Goal: Task Accomplishment & Management: Use online tool/utility

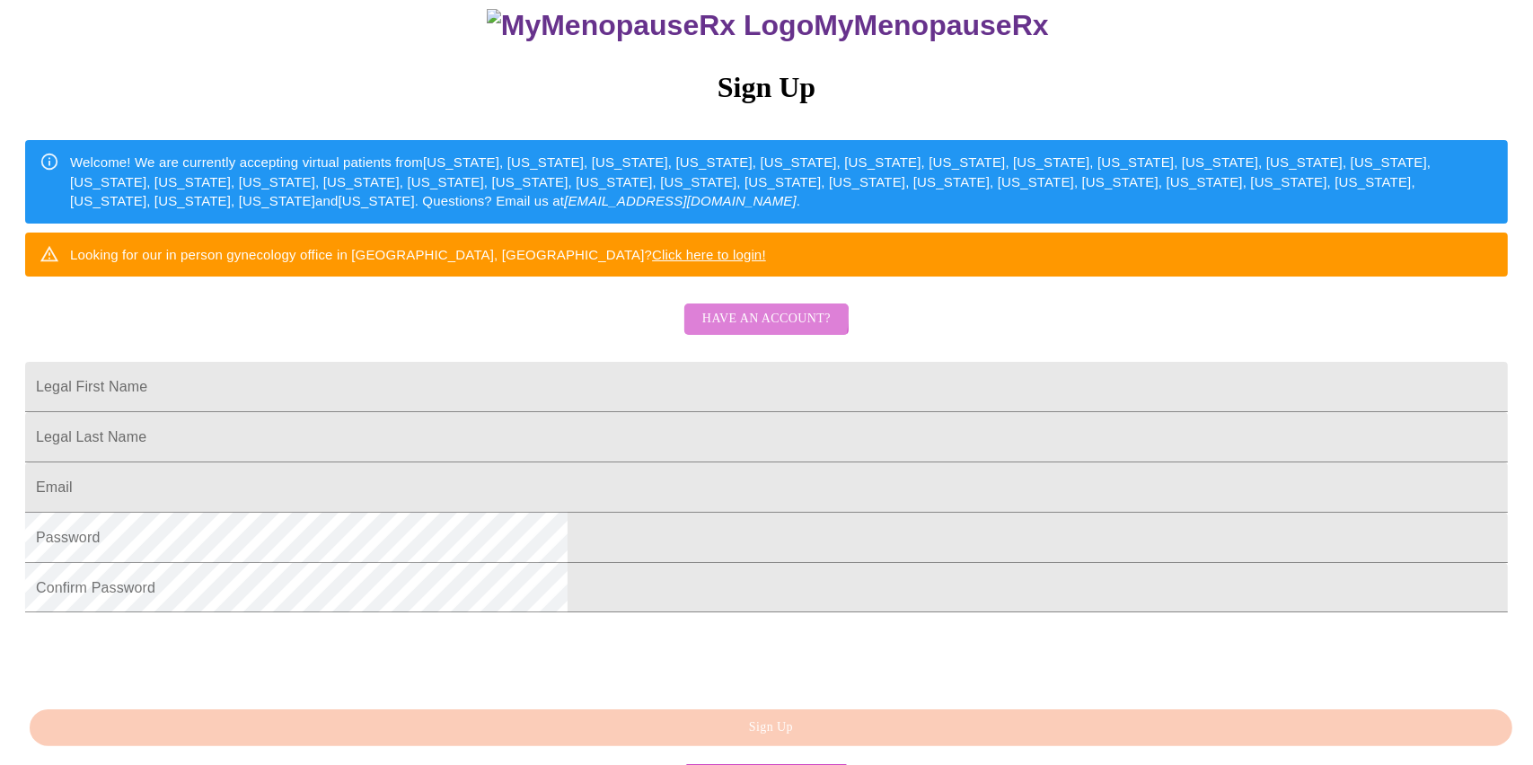
click at [755, 330] on span "Have an account?" at bounding box center [766, 319] width 128 height 22
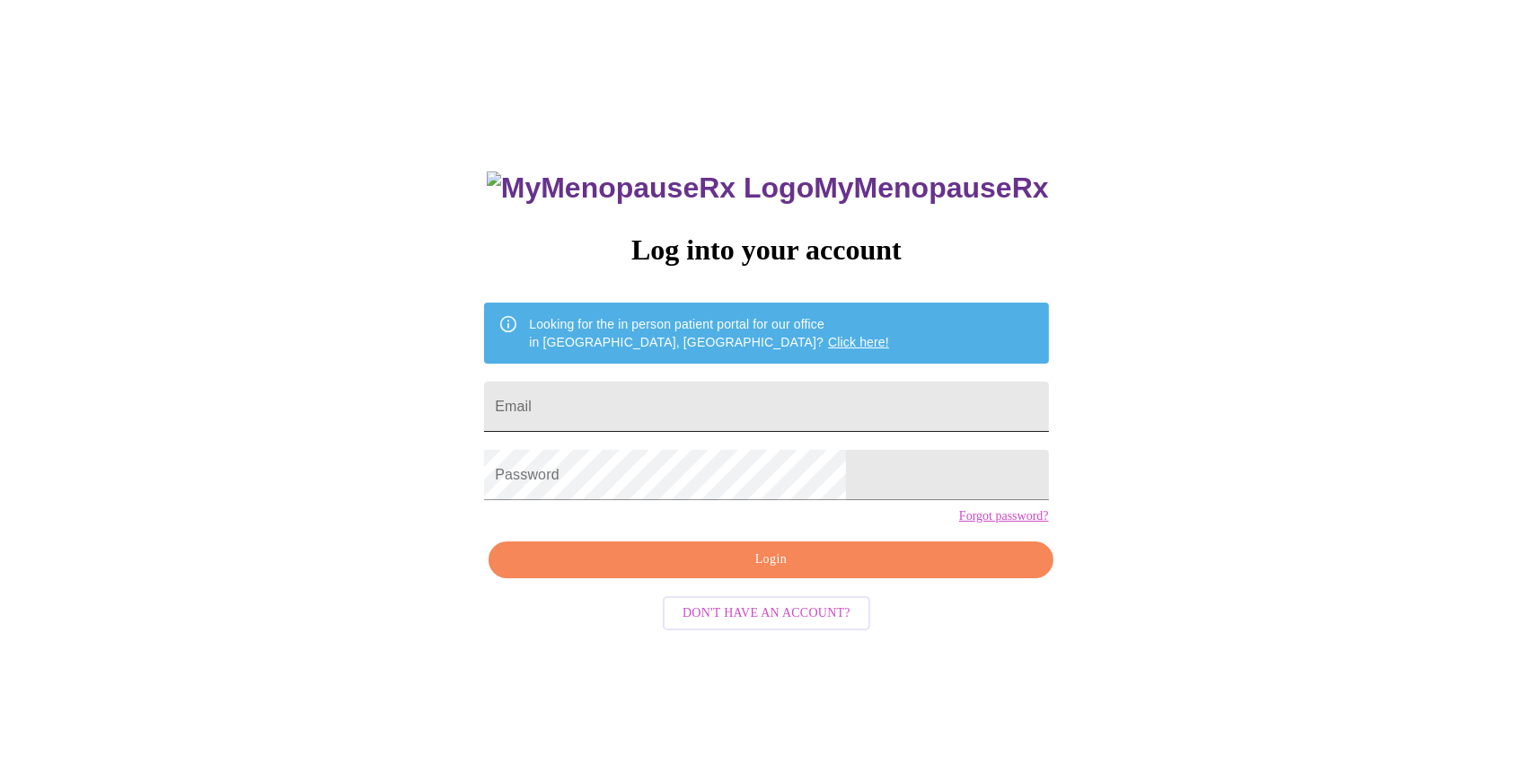
click at [696, 408] on input "Email" at bounding box center [766, 407] width 564 height 50
type input "[EMAIL_ADDRESS][DOMAIN_NAME]"
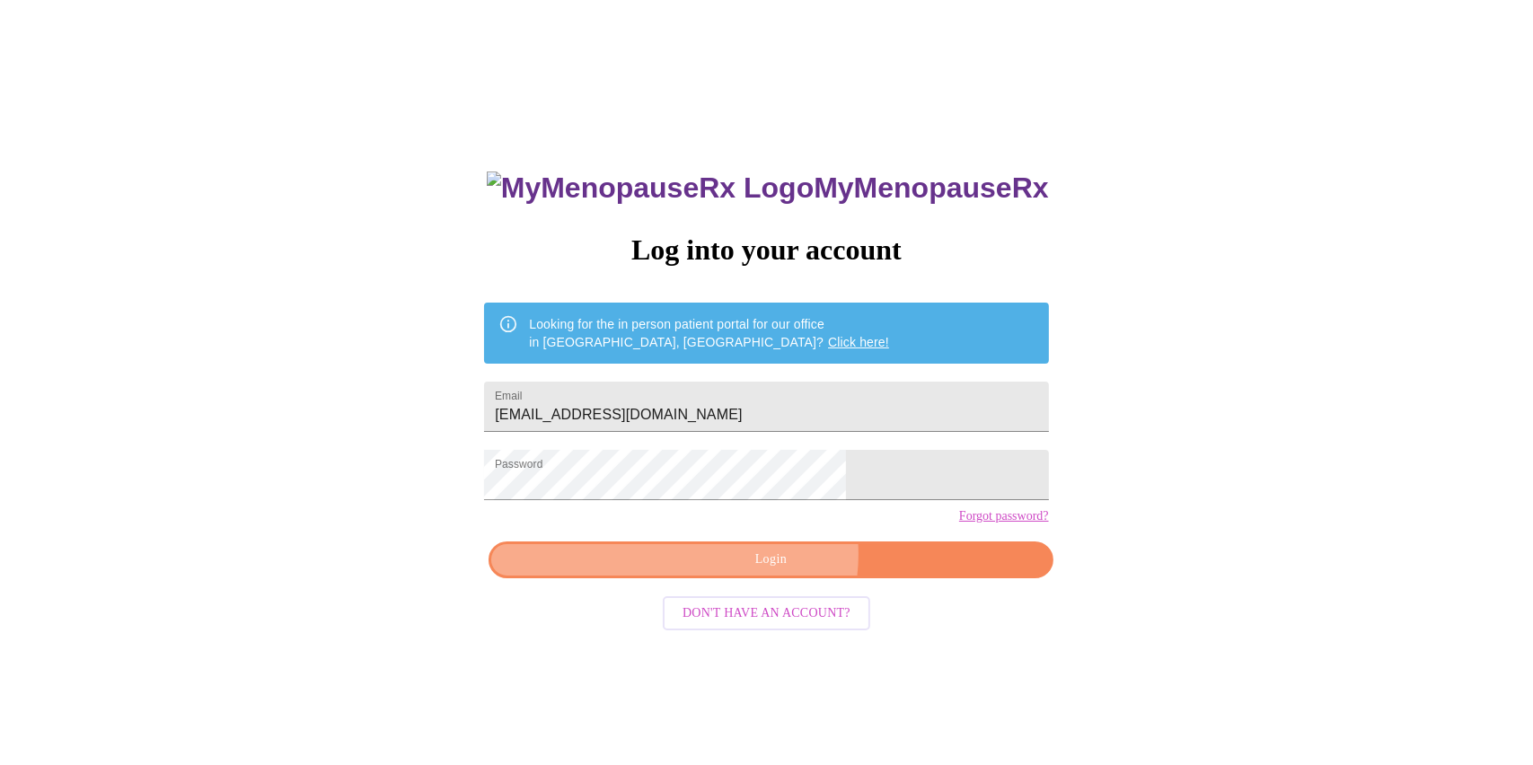
click at [773, 571] on span "Login" at bounding box center [770, 560] width 523 height 22
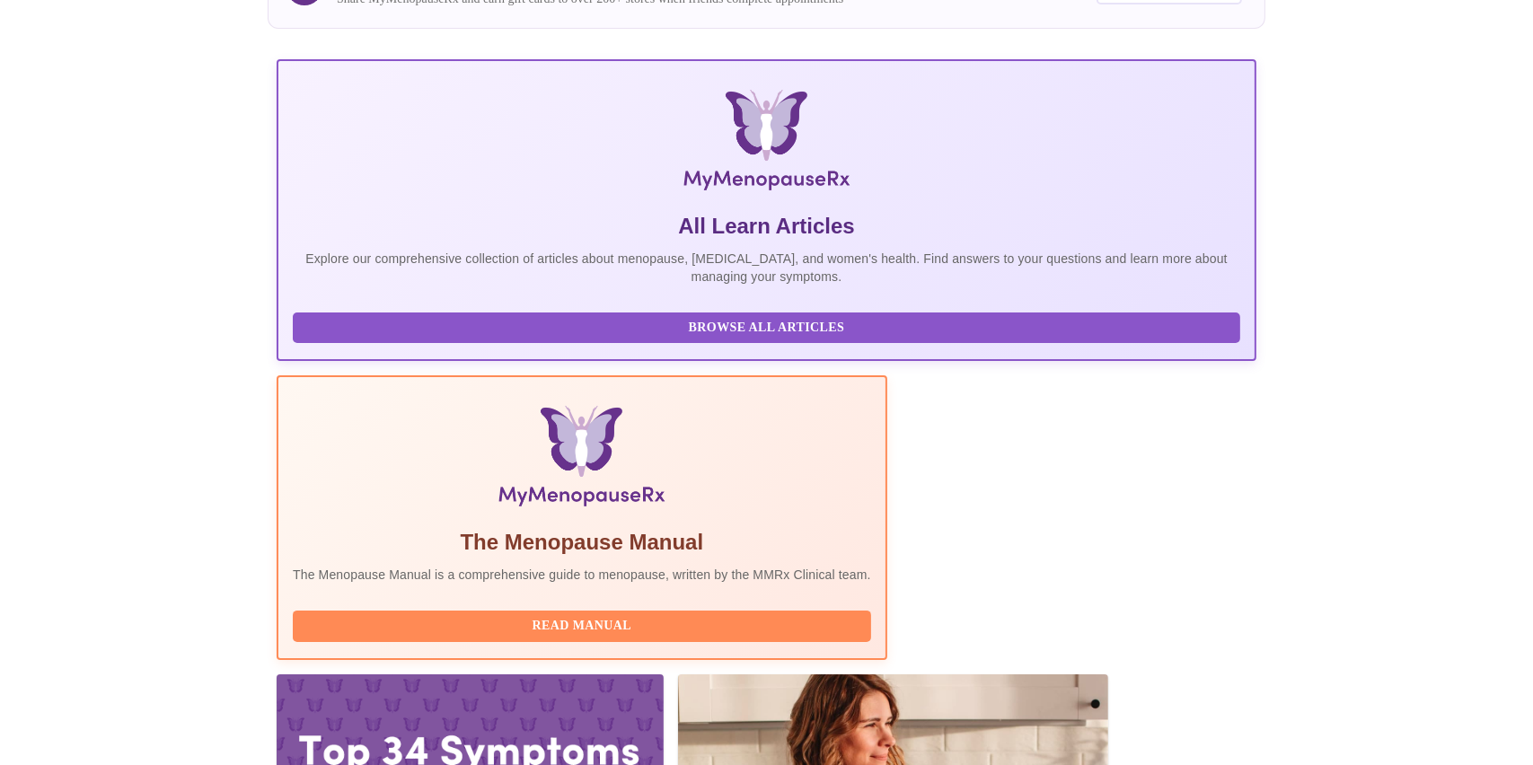
scroll to position [216, 0]
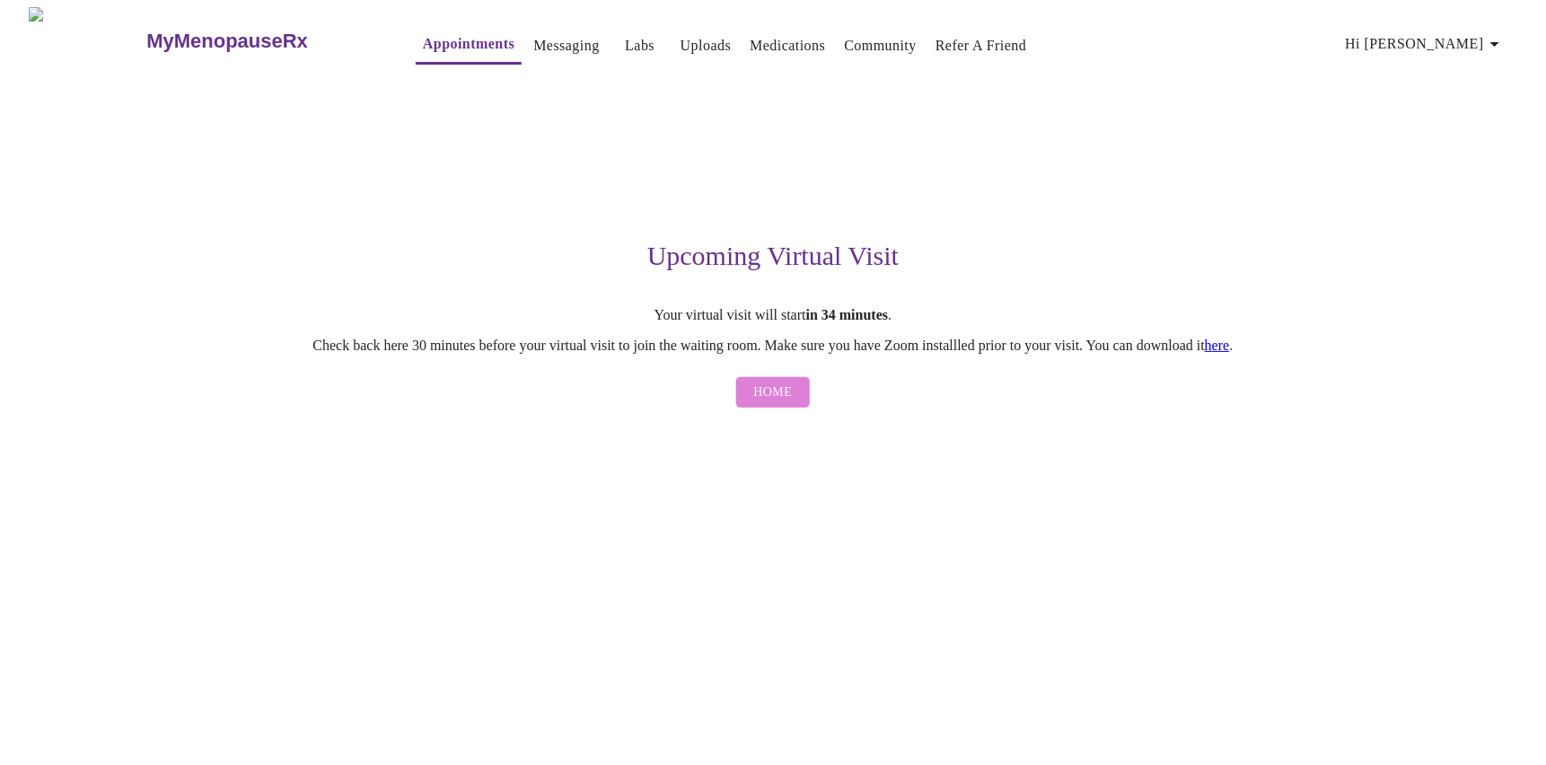
click at [768, 399] on span "Home" at bounding box center [773, 393] width 39 height 22
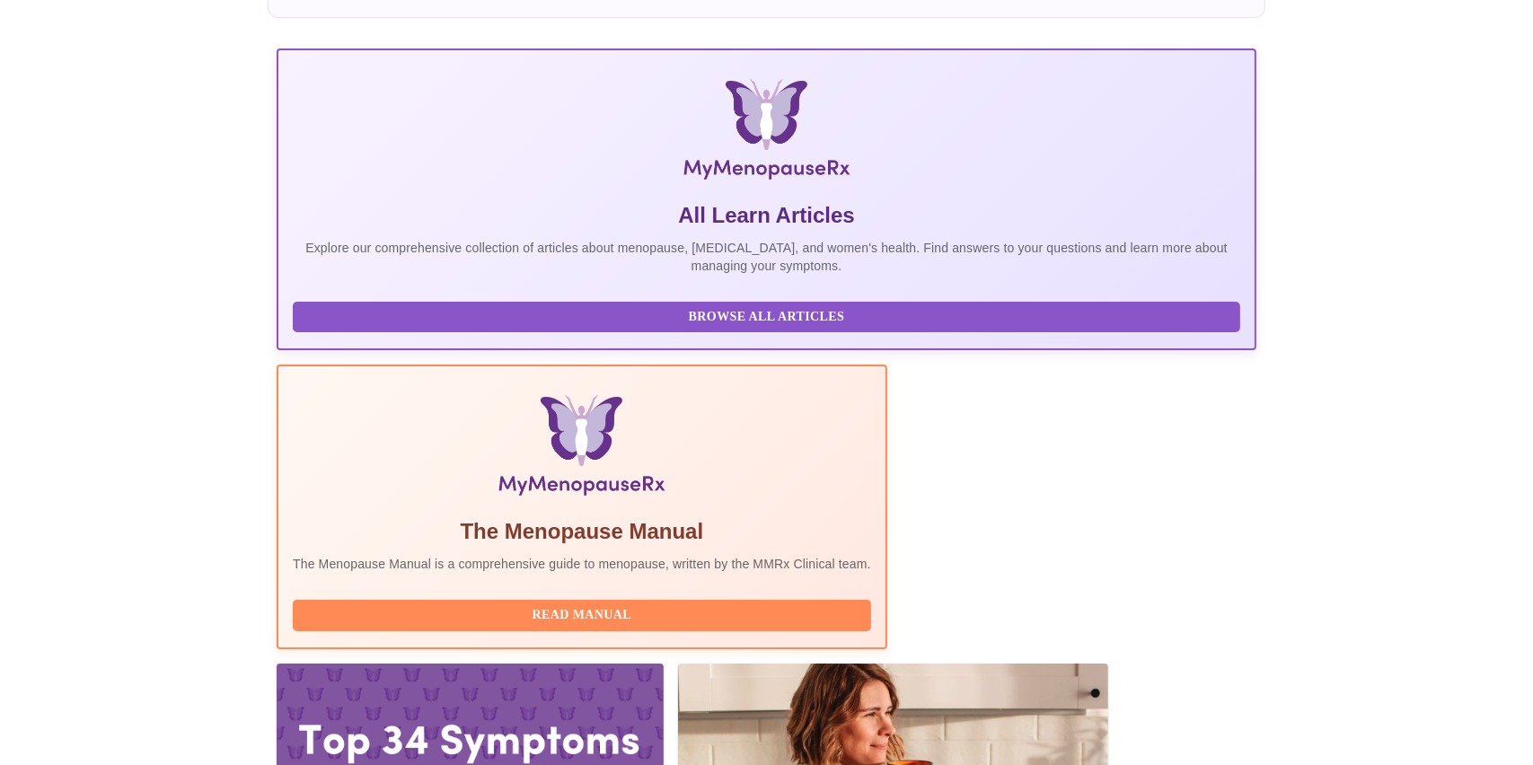
scroll to position [216, 0]
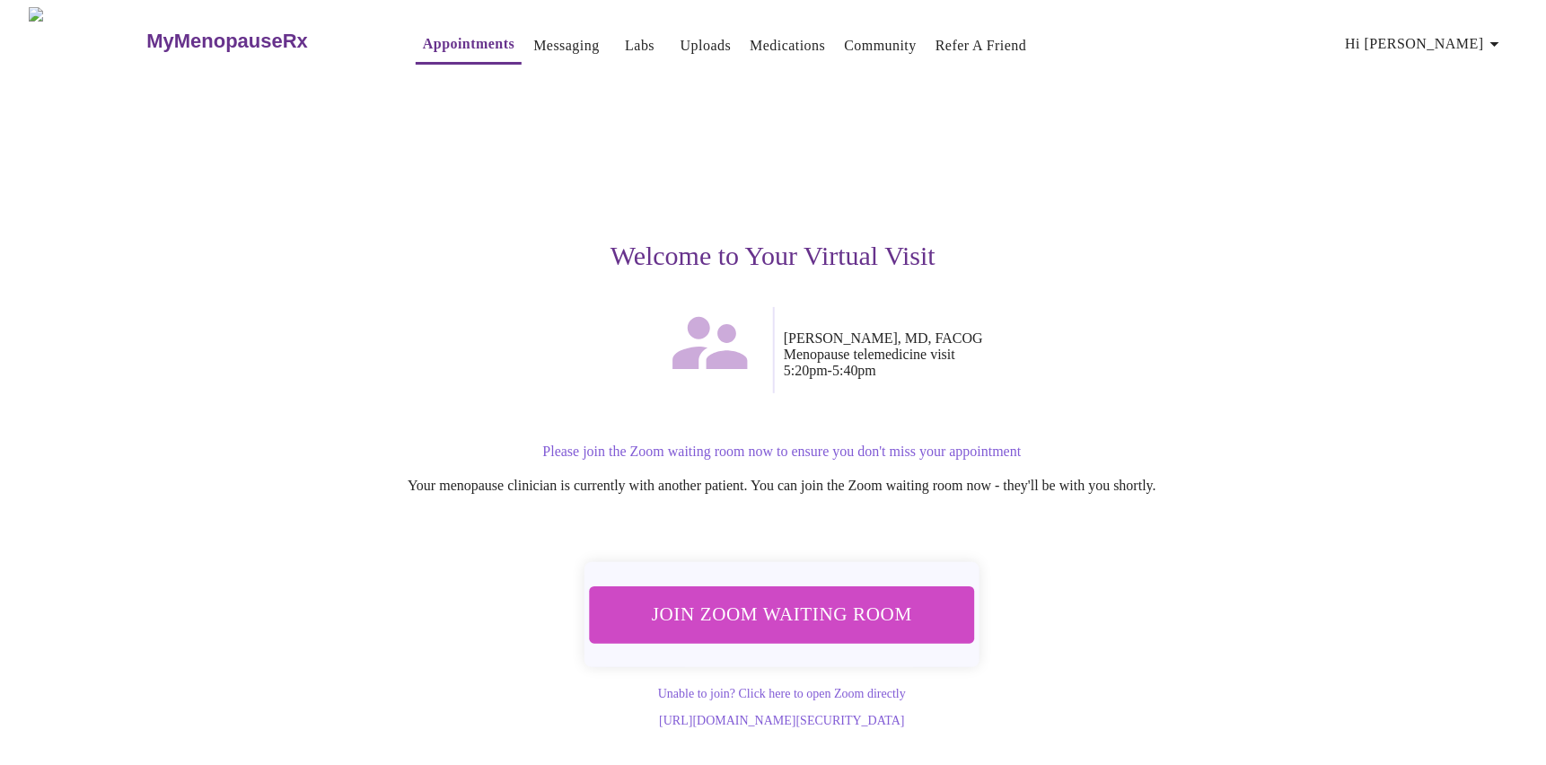
click at [805, 599] on span "Join Zoom Waiting Room" at bounding box center [783, 614] width 342 height 33
